Goal: Transaction & Acquisition: Download file/media

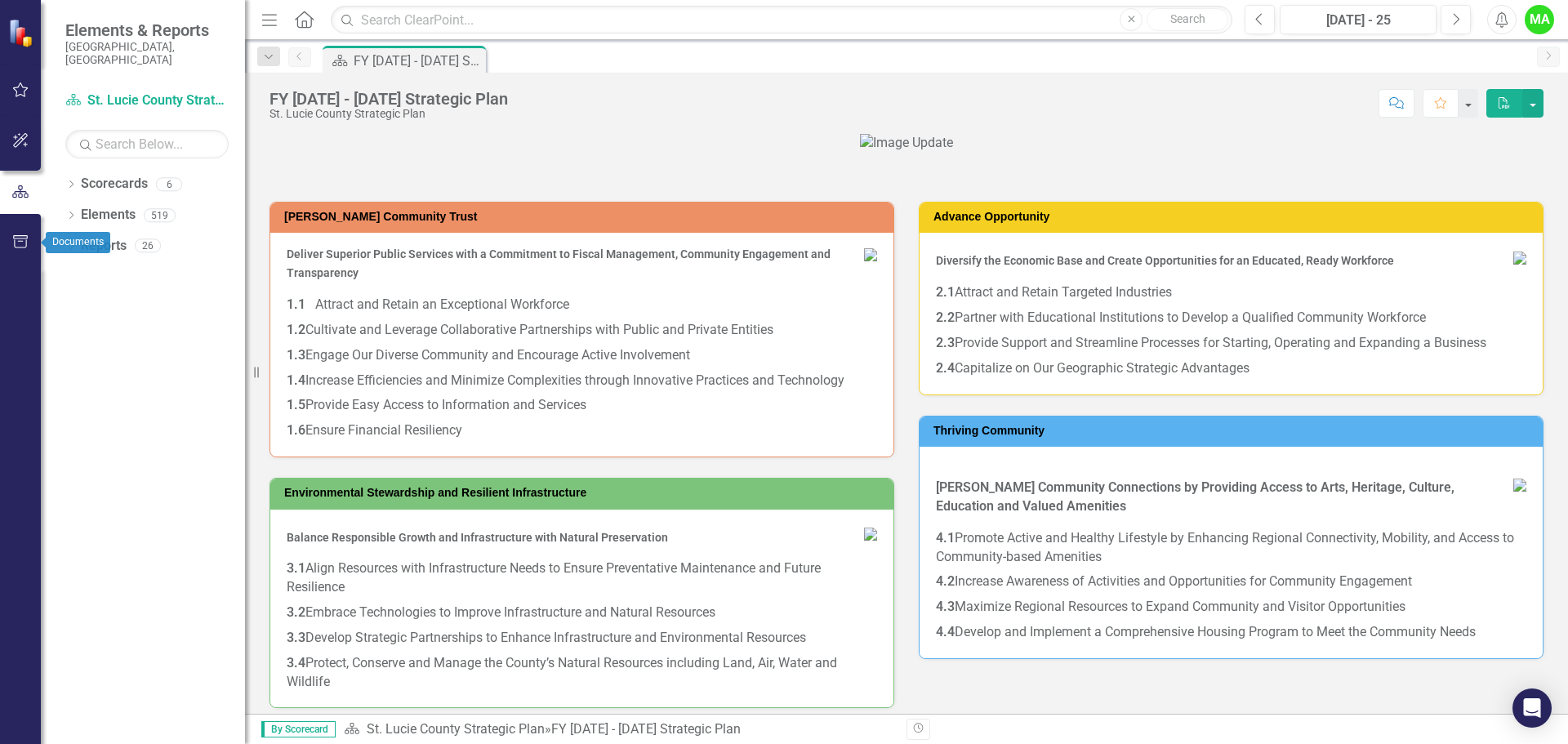
click at [19, 235] on icon "button" at bounding box center [20, 241] width 17 height 13
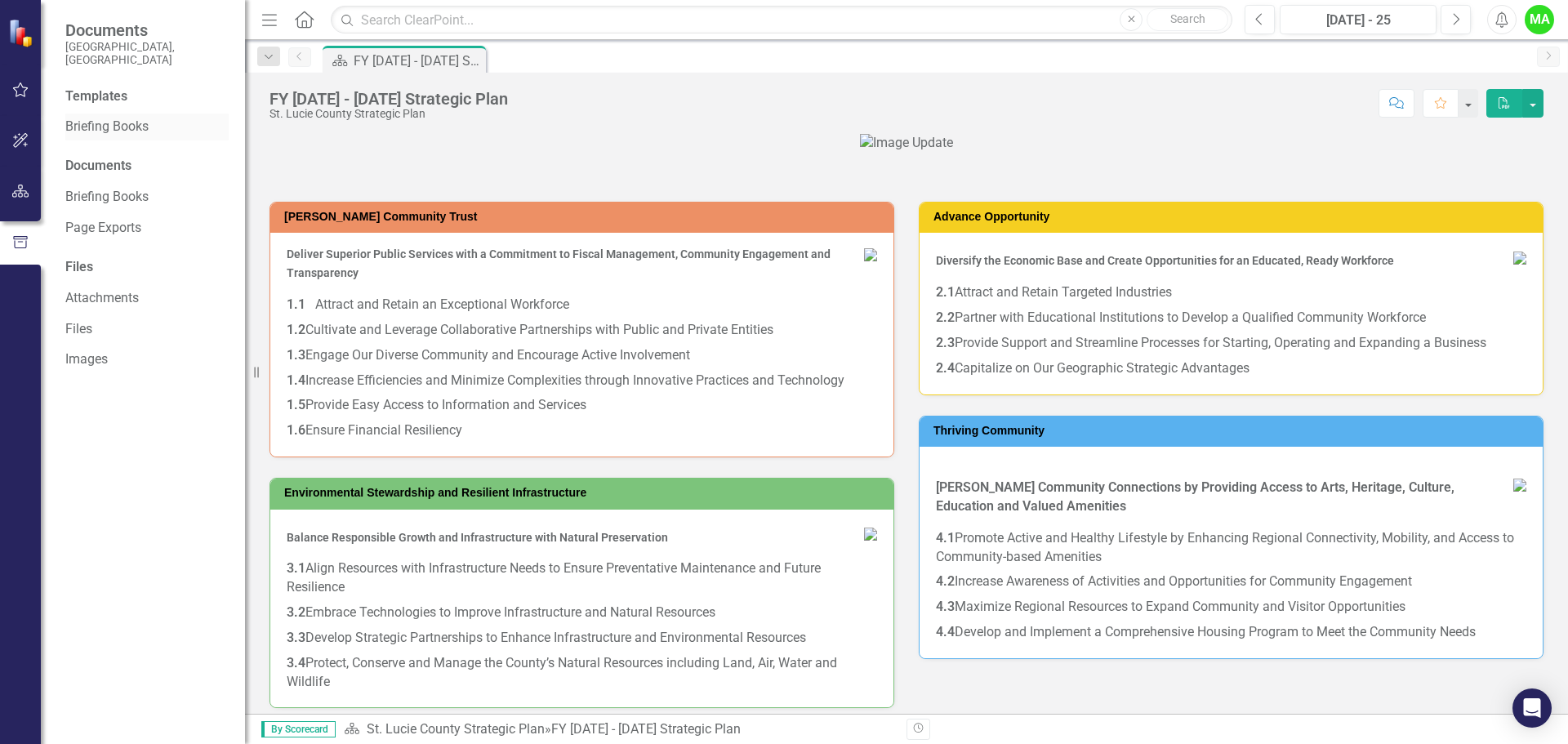
click at [124, 117] on link "Briefing Books" at bounding box center [147, 126] width 164 height 19
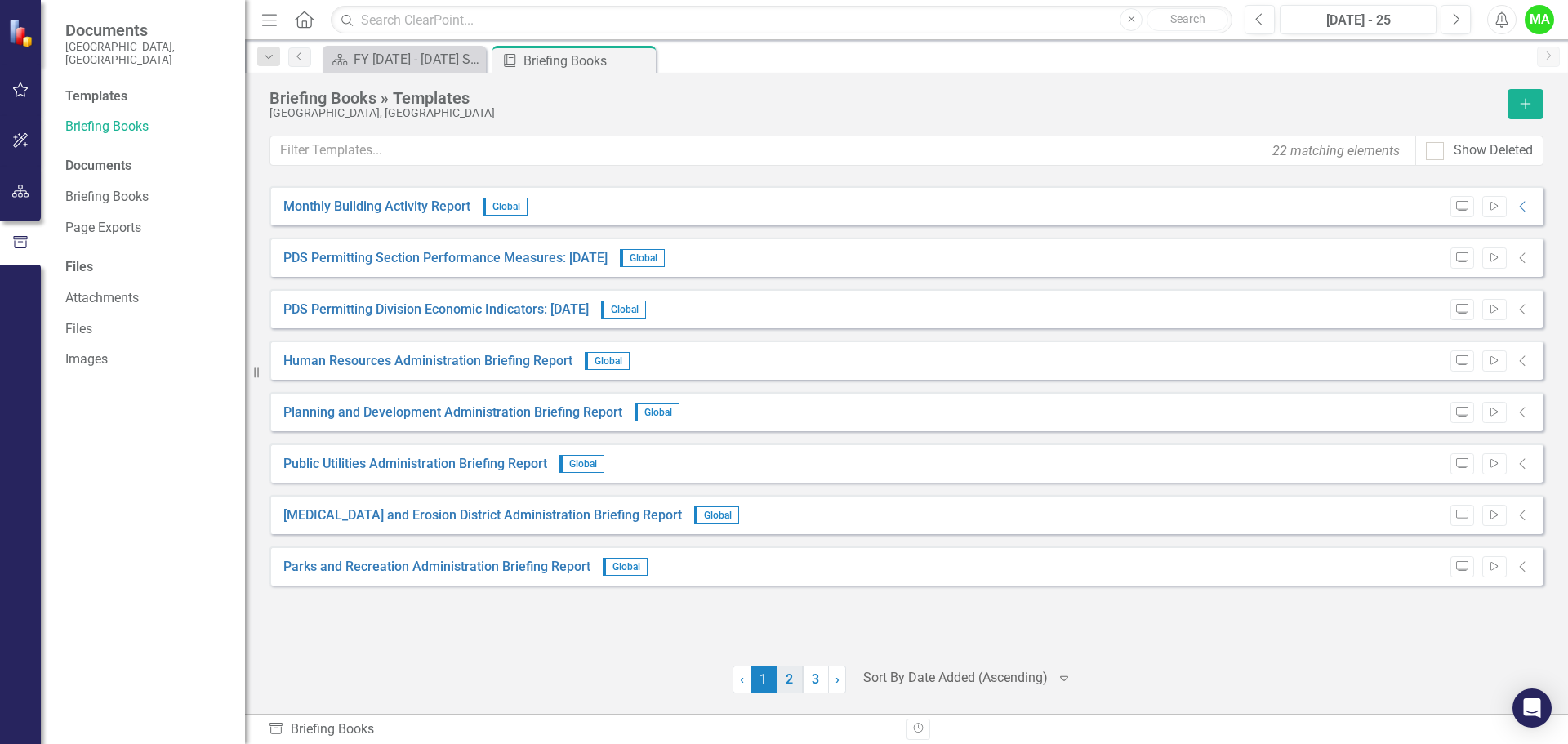
click at [796, 677] on link "2" at bounding box center [789, 679] width 26 height 28
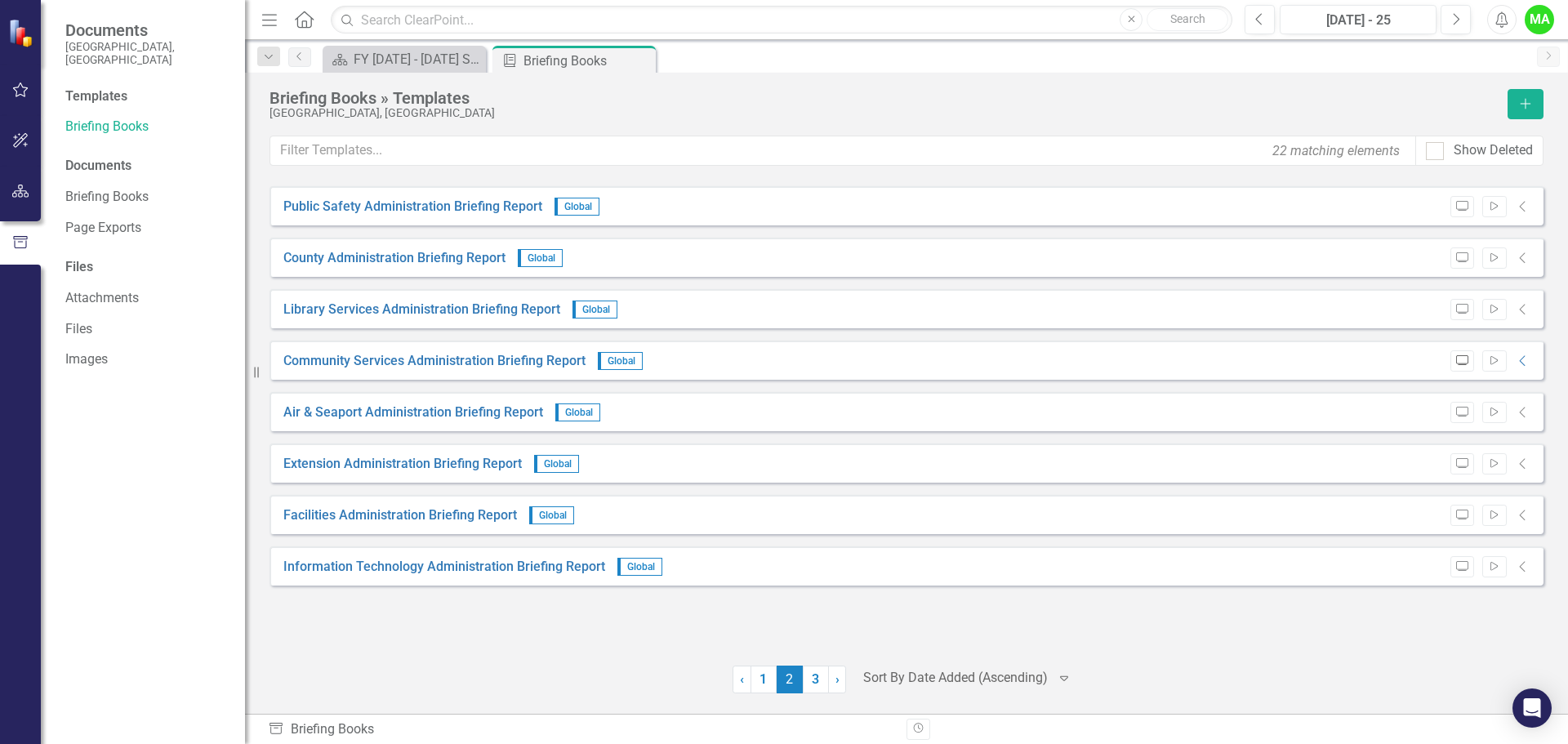
click at [1460, 361] on icon "Preview" at bounding box center [1462, 360] width 12 height 10
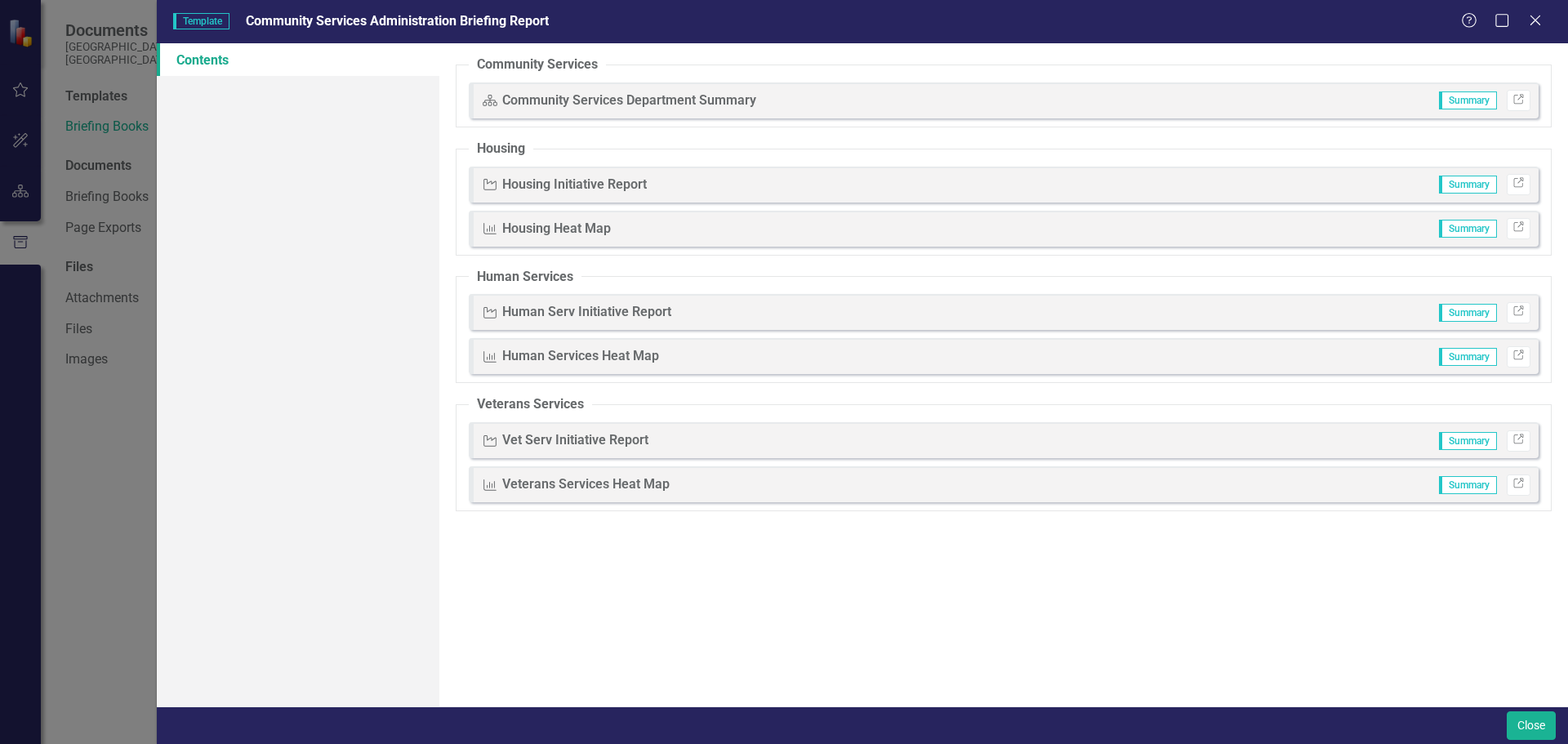
click at [1465, 230] on span "Summary" at bounding box center [1467, 229] width 58 height 18
click at [1539, 17] on icon at bounding box center [1535, 20] width 12 height 12
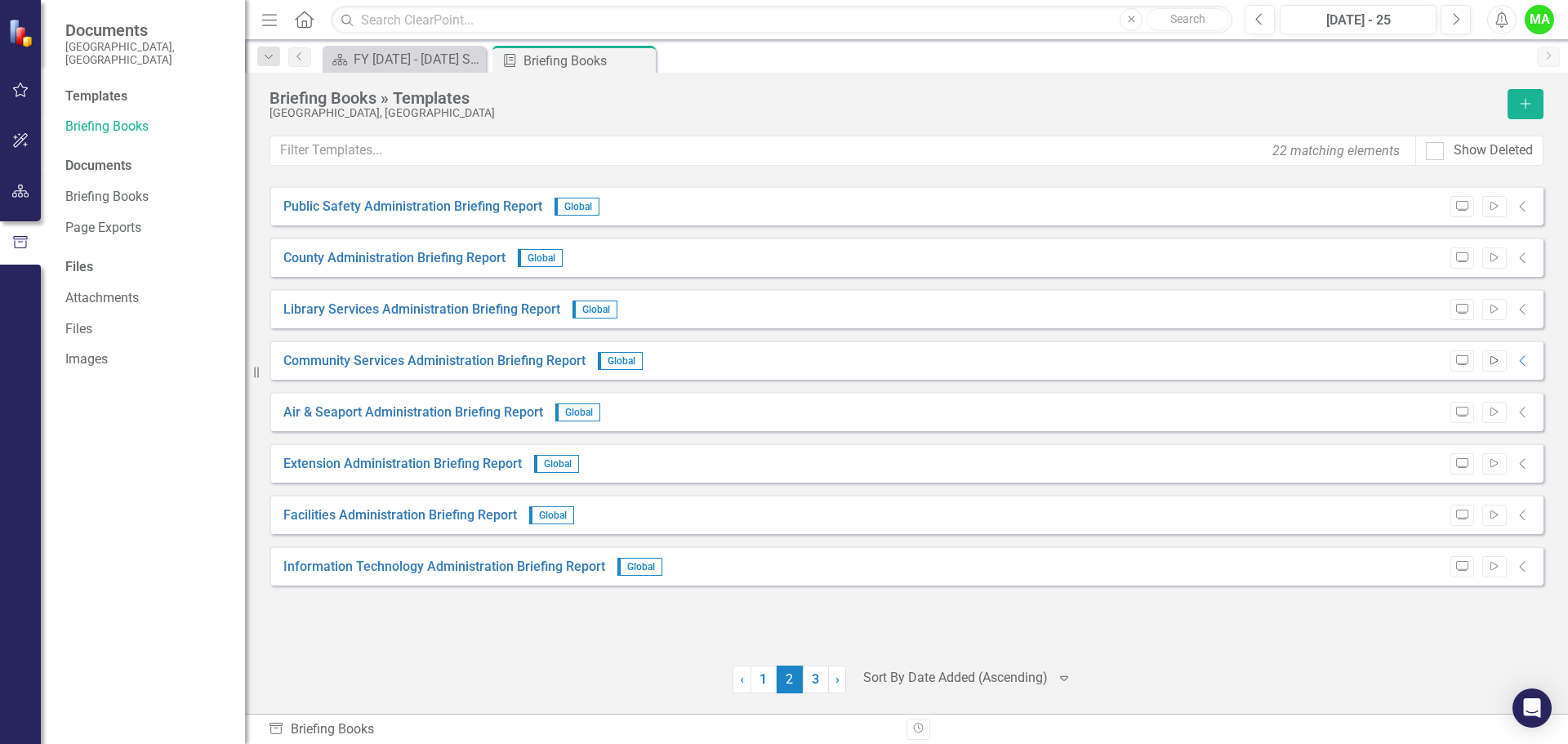
click at [1493, 360] on icon "Start" at bounding box center [1494, 360] width 12 height 10
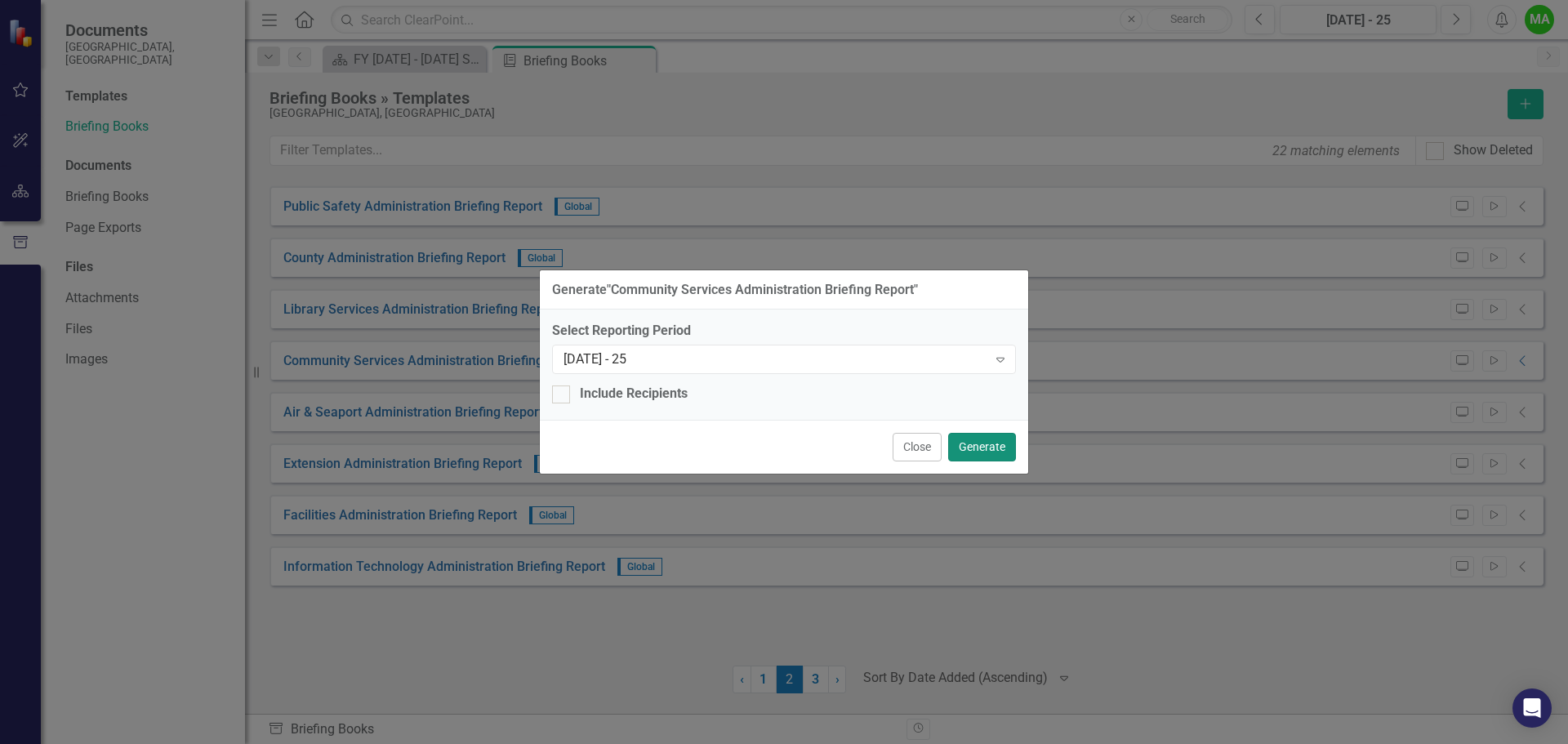
click at [999, 444] on button "Generate" at bounding box center [982, 447] width 68 height 28
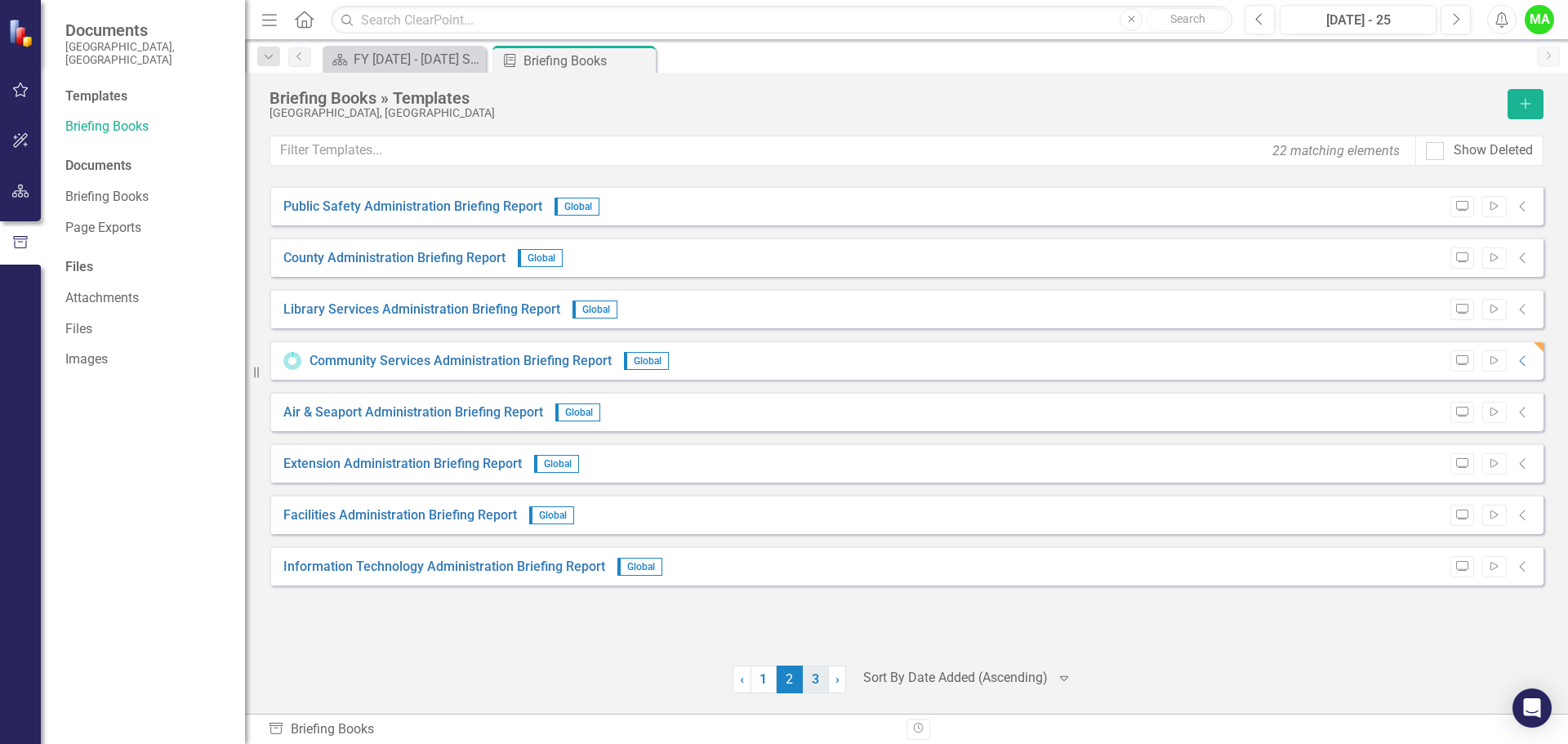
click at [819, 679] on link "3" at bounding box center [815, 679] width 26 height 28
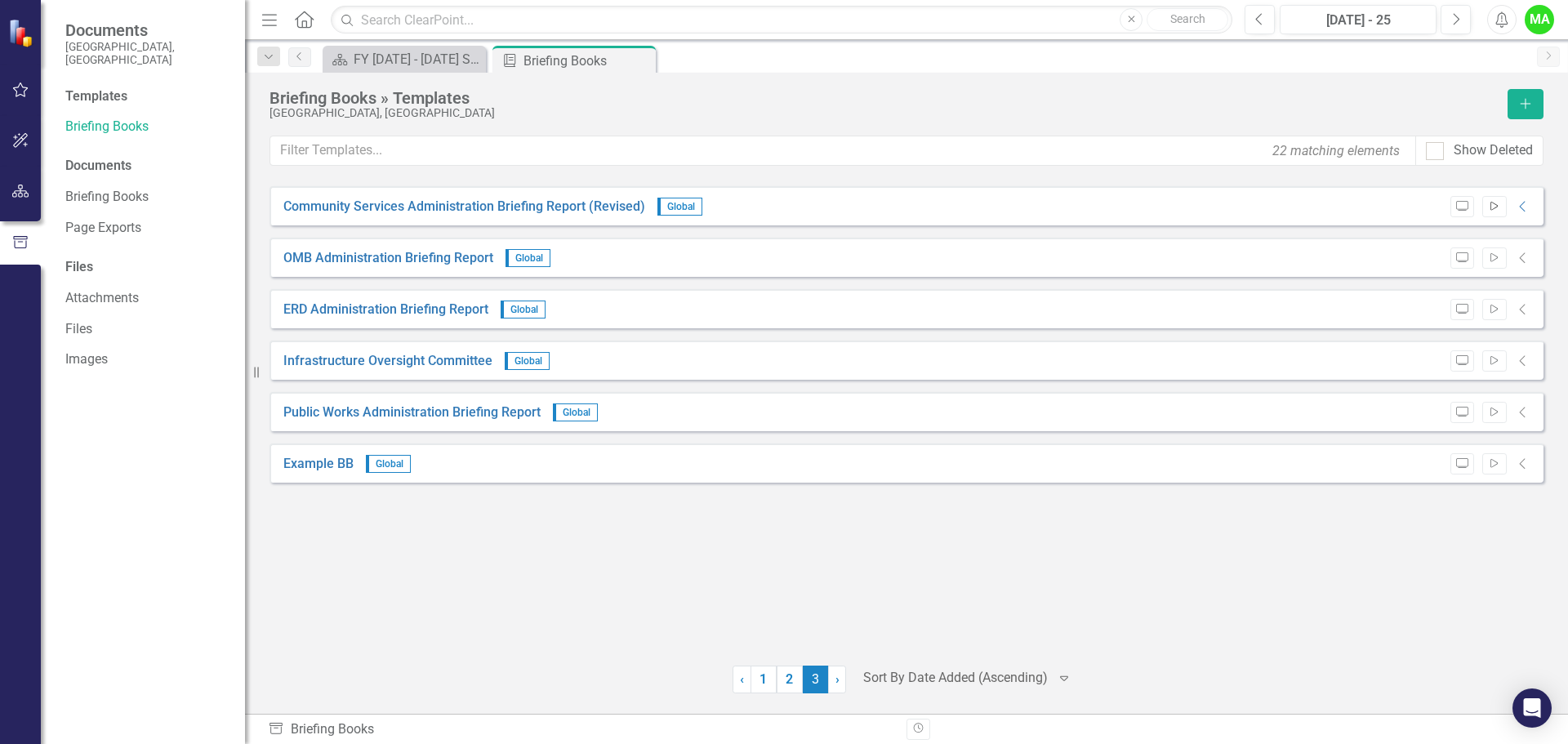
click at [1493, 205] on icon "Start" at bounding box center [1494, 206] width 12 height 10
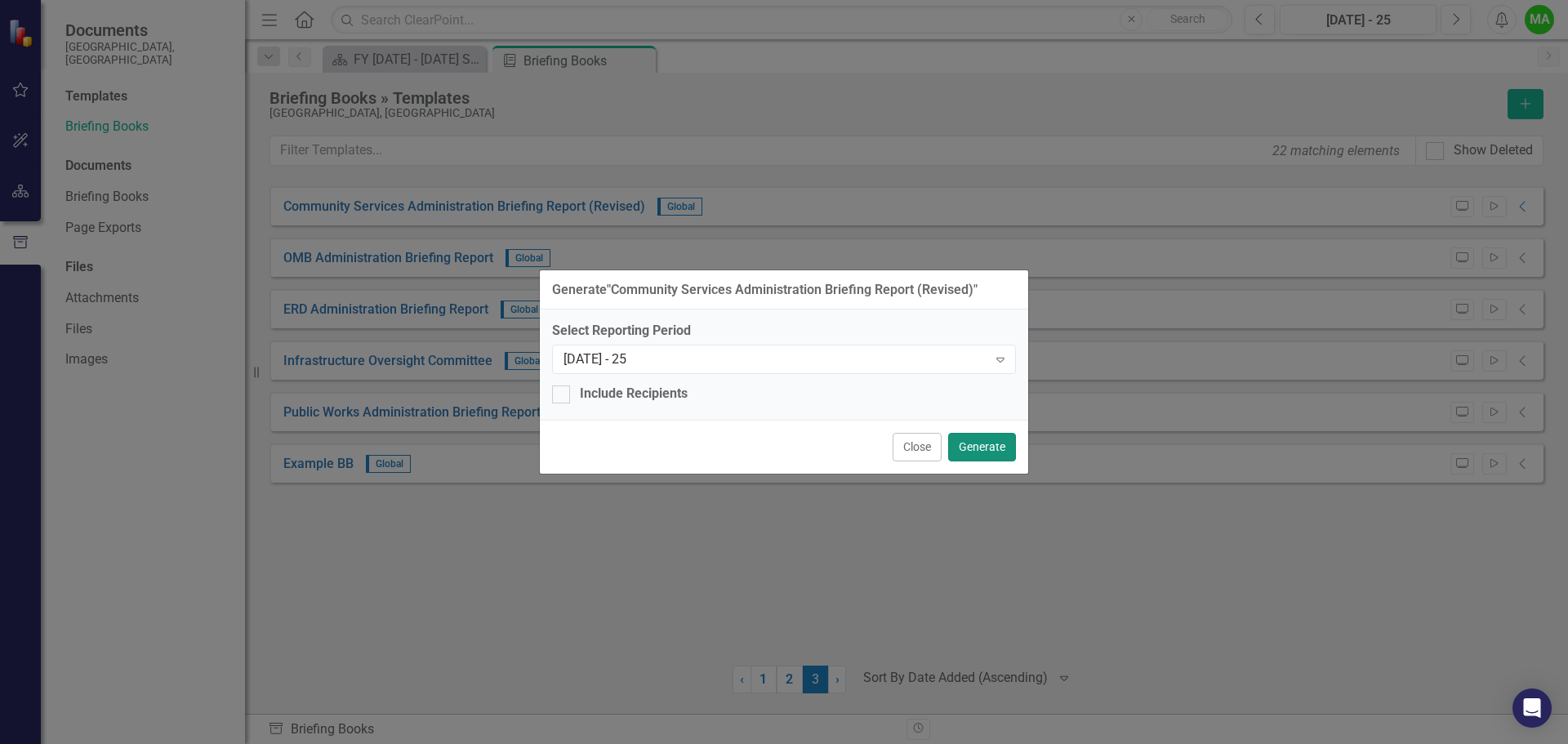
click at [995, 443] on button "Generate" at bounding box center [982, 447] width 68 height 28
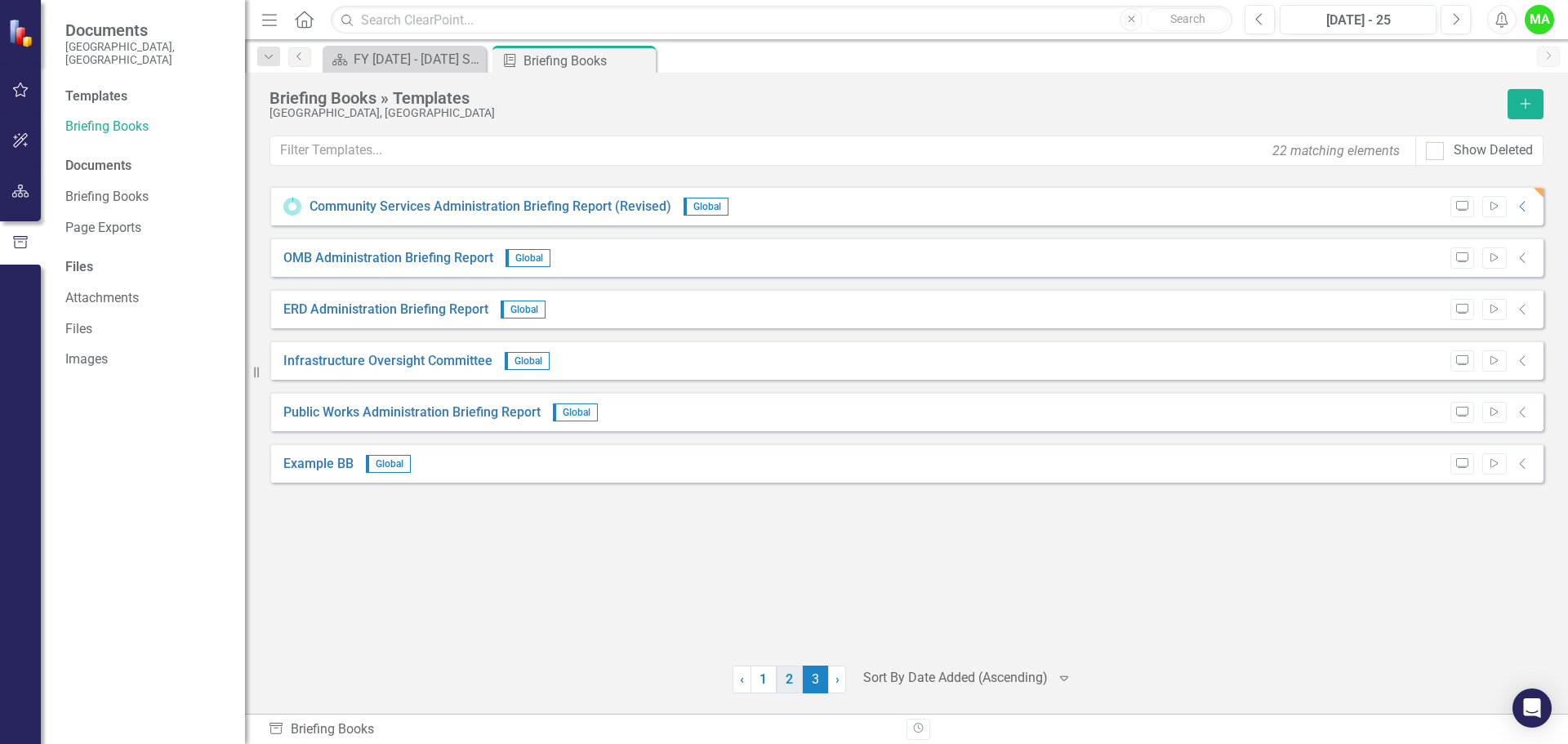
click at [787, 679] on link "2" at bounding box center [789, 679] width 26 height 28
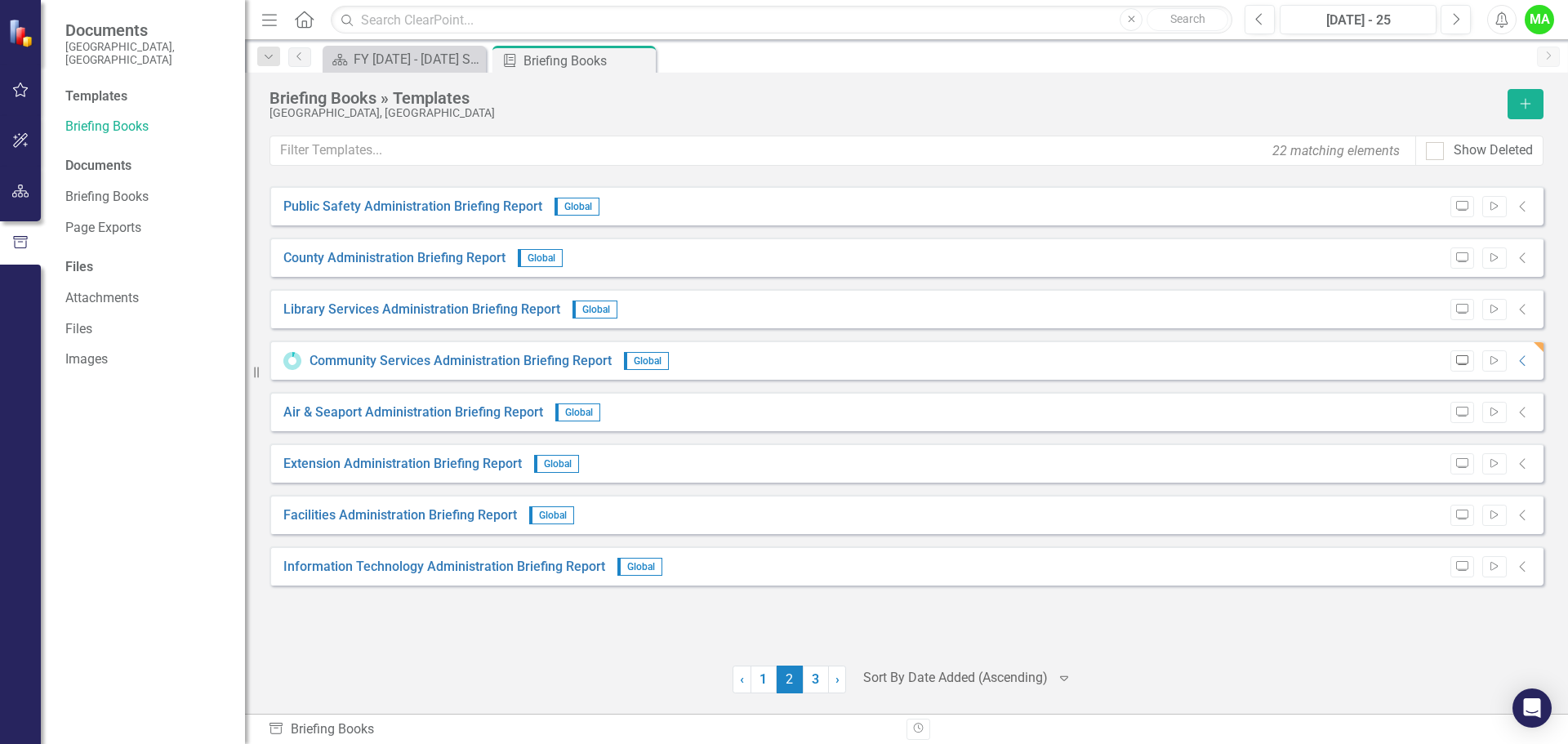
click at [1462, 362] on icon "Preview" at bounding box center [1462, 360] width 12 height 10
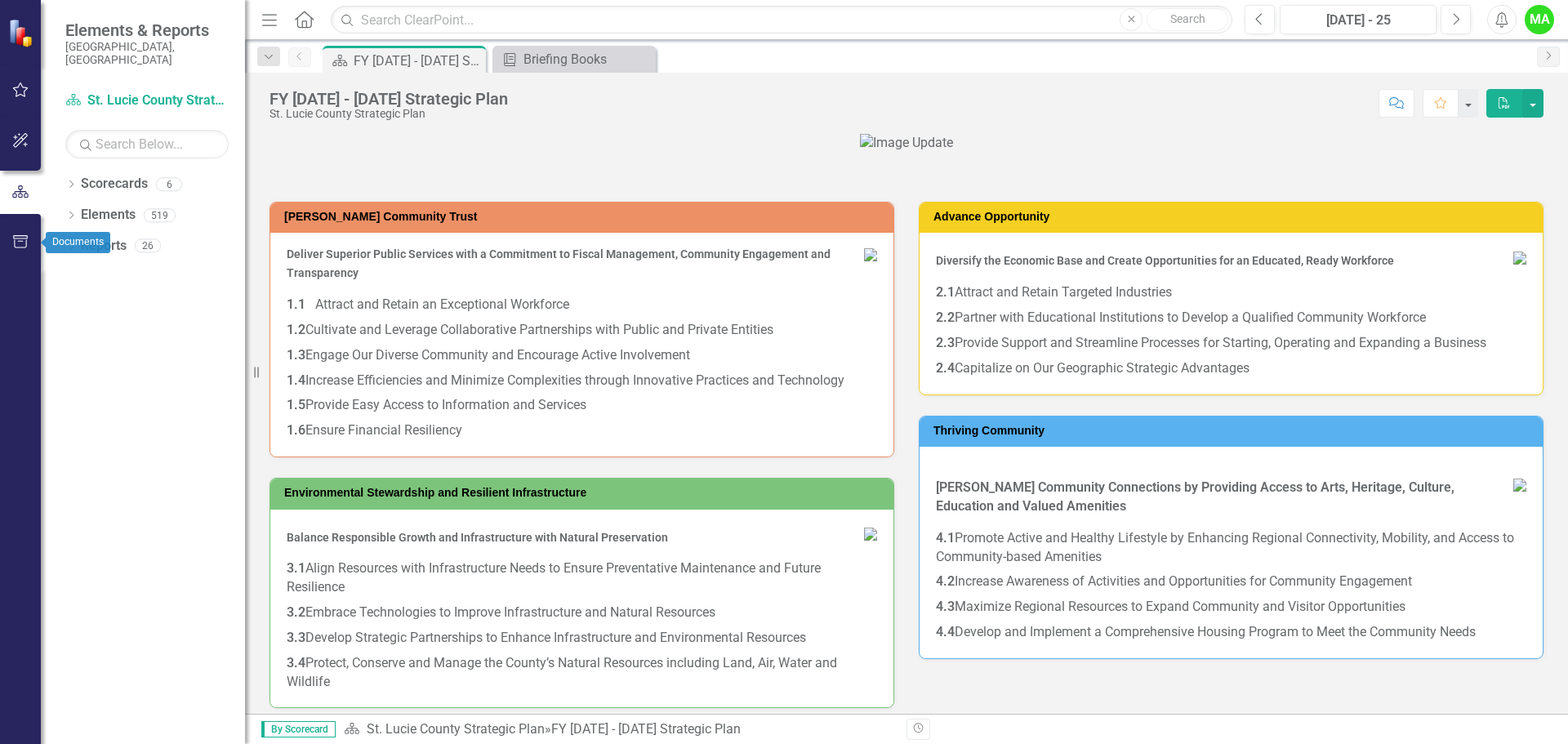
click at [24, 241] on icon "button" at bounding box center [20, 241] width 17 height 13
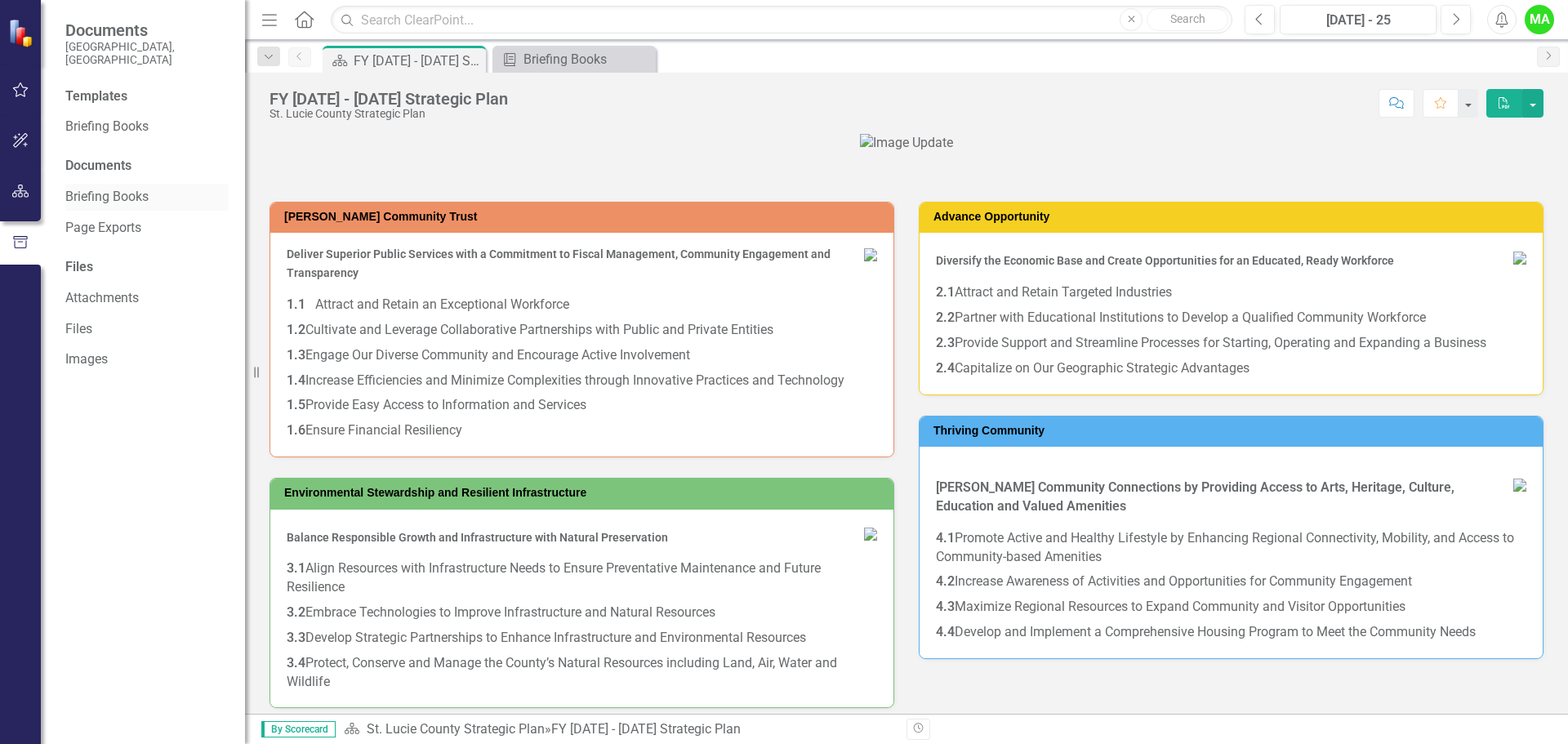
click at [117, 188] on link "Briefing Books" at bounding box center [147, 197] width 164 height 19
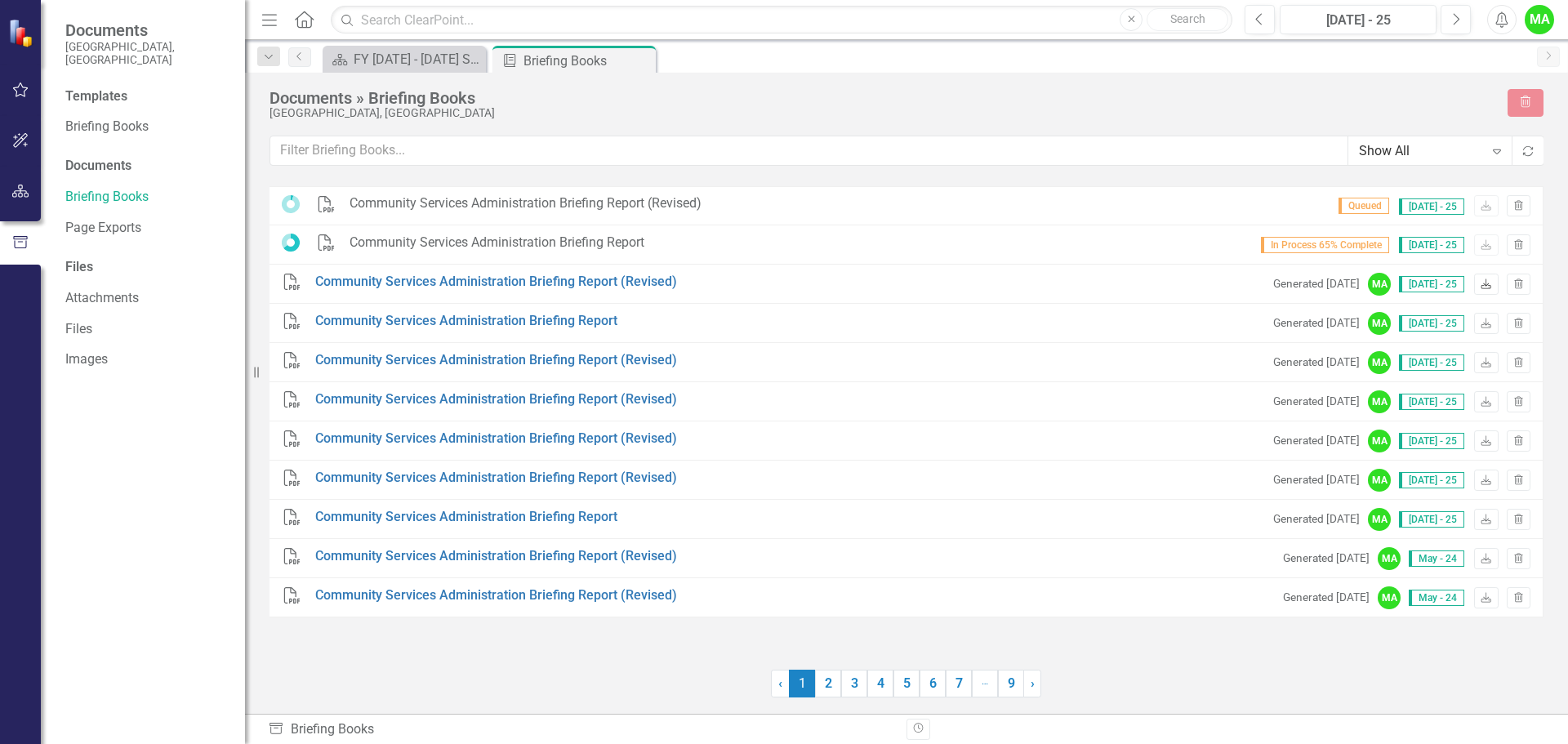
click at [1485, 290] on link "Download" at bounding box center [1485, 284] width 24 height 21
click at [605, 279] on link "Community Services Administration Briefing Report (Revised)" at bounding box center [496, 282] width 362 height 19
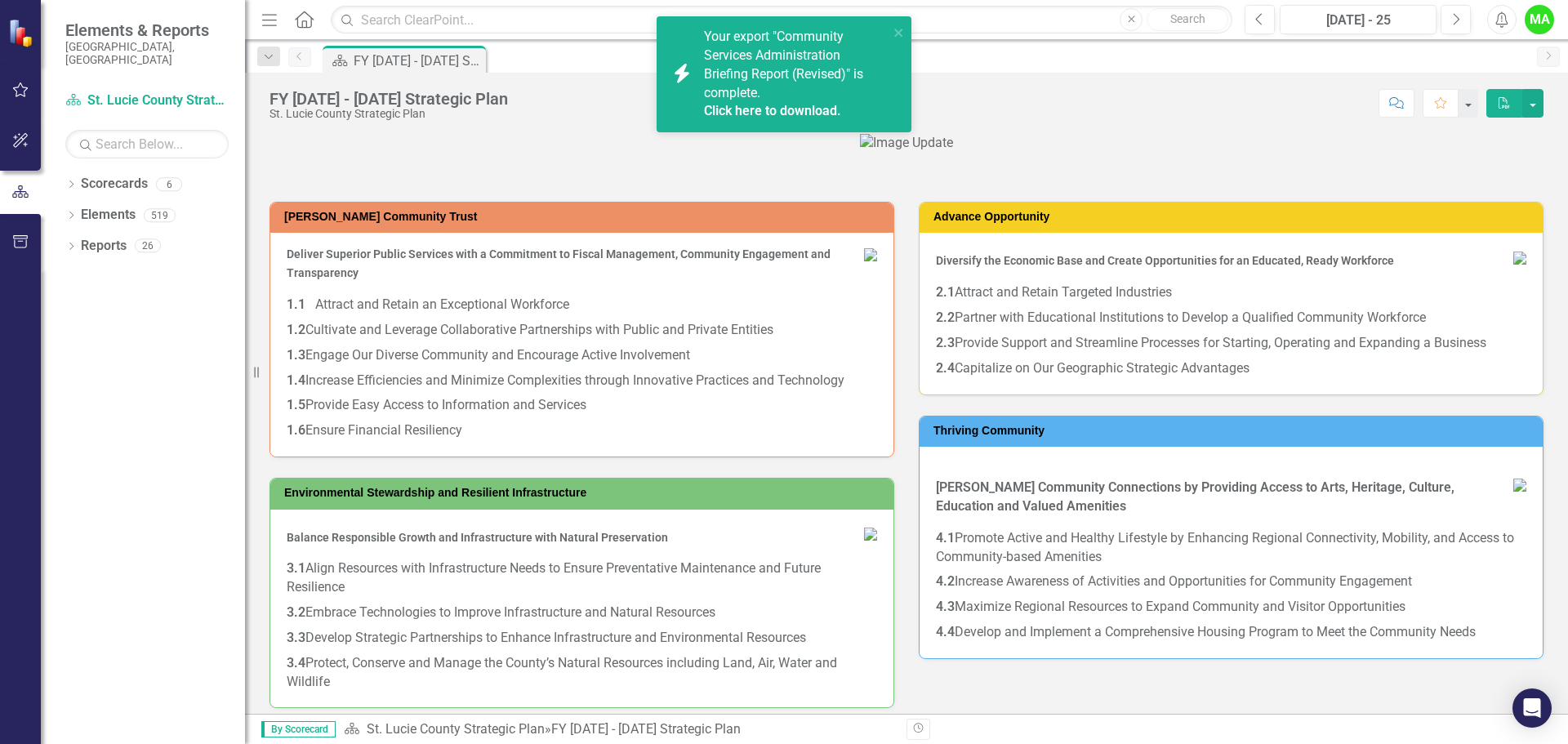
click at [780, 107] on link "Click here to download." at bounding box center [772, 110] width 137 height 15
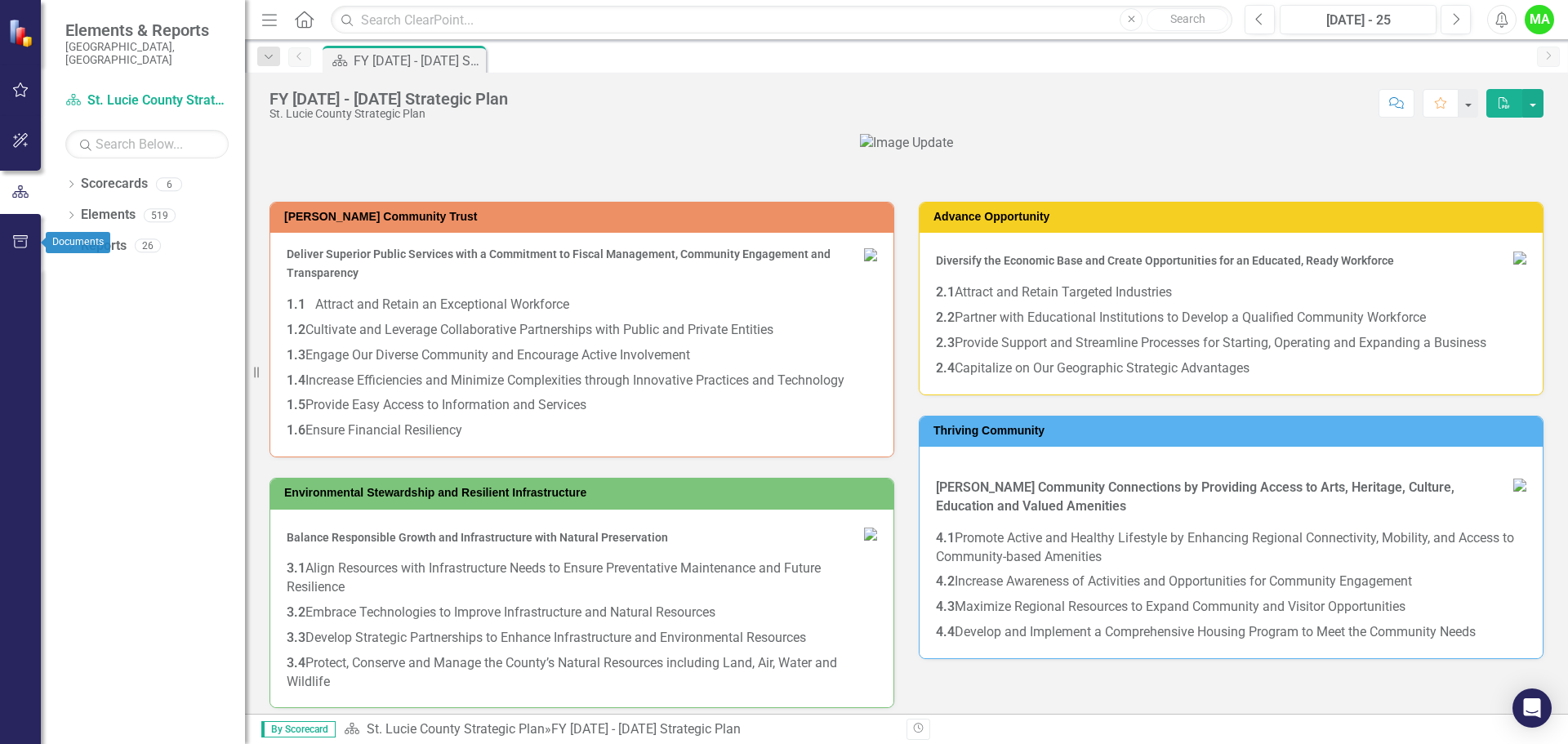
click at [25, 244] on icon "button" at bounding box center [20, 241] width 17 height 13
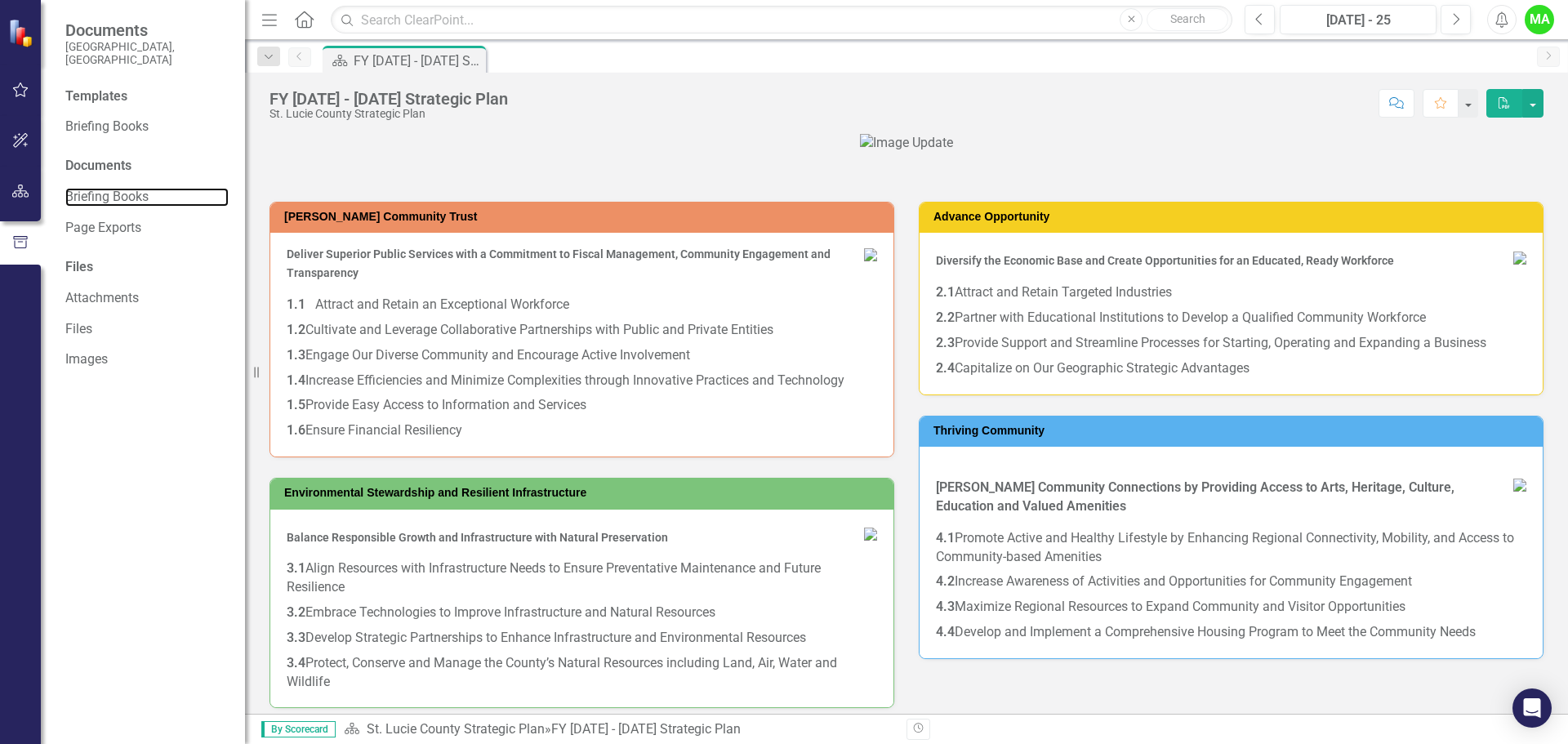
drag, startPoint x: 115, startPoint y: 182, endPoint x: 214, endPoint y: 200, distance: 100.6
click at [116, 188] on link "Briefing Books" at bounding box center [147, 197] width 164 height 19
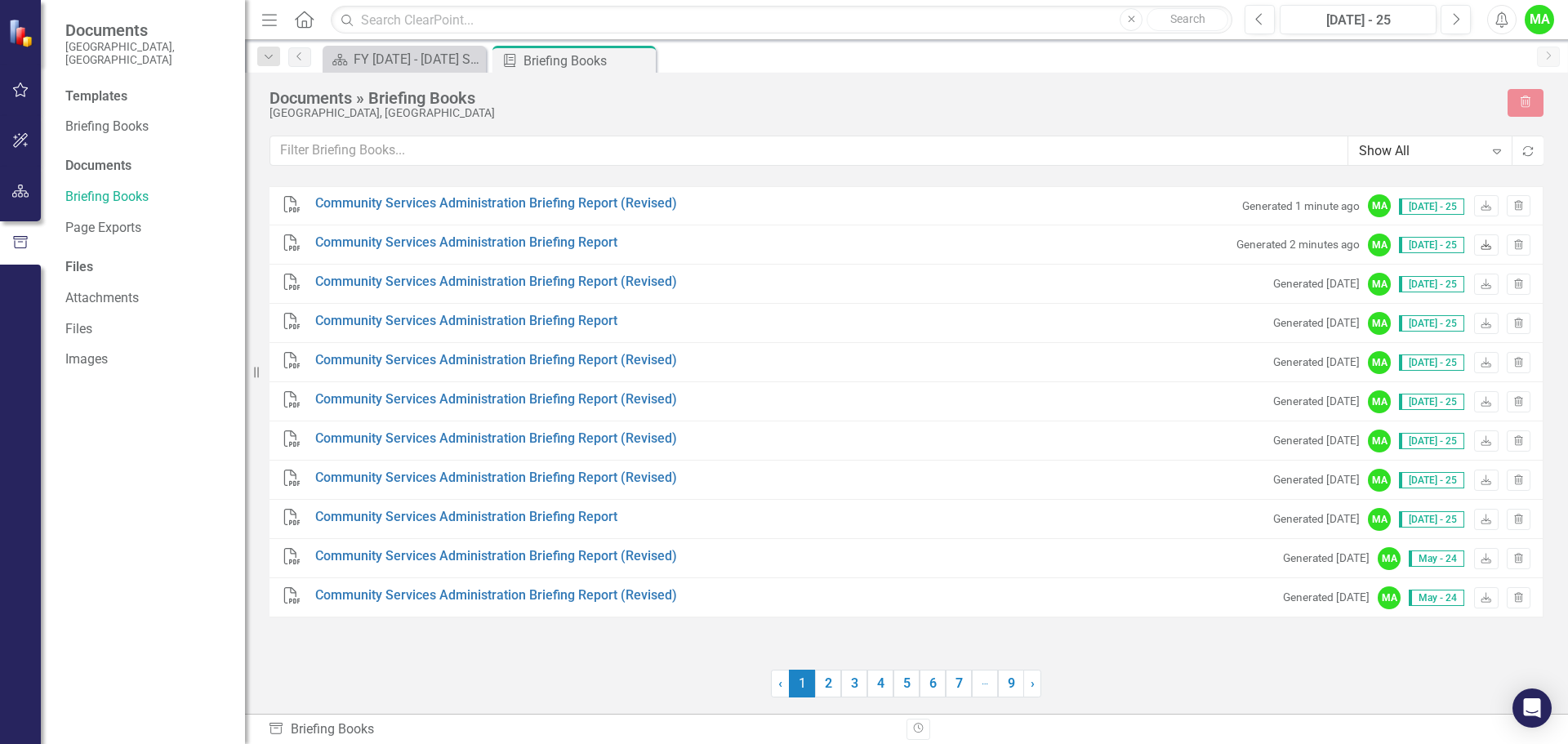
click at [1489, 246] on icon at bounding box center [1486, 244] width 10 height 10
click at [562, 239] on link "Community Services Administration Briefing Report" at bounding box center [466, 242] width 303 height 19
